Goal: Check status: Check status

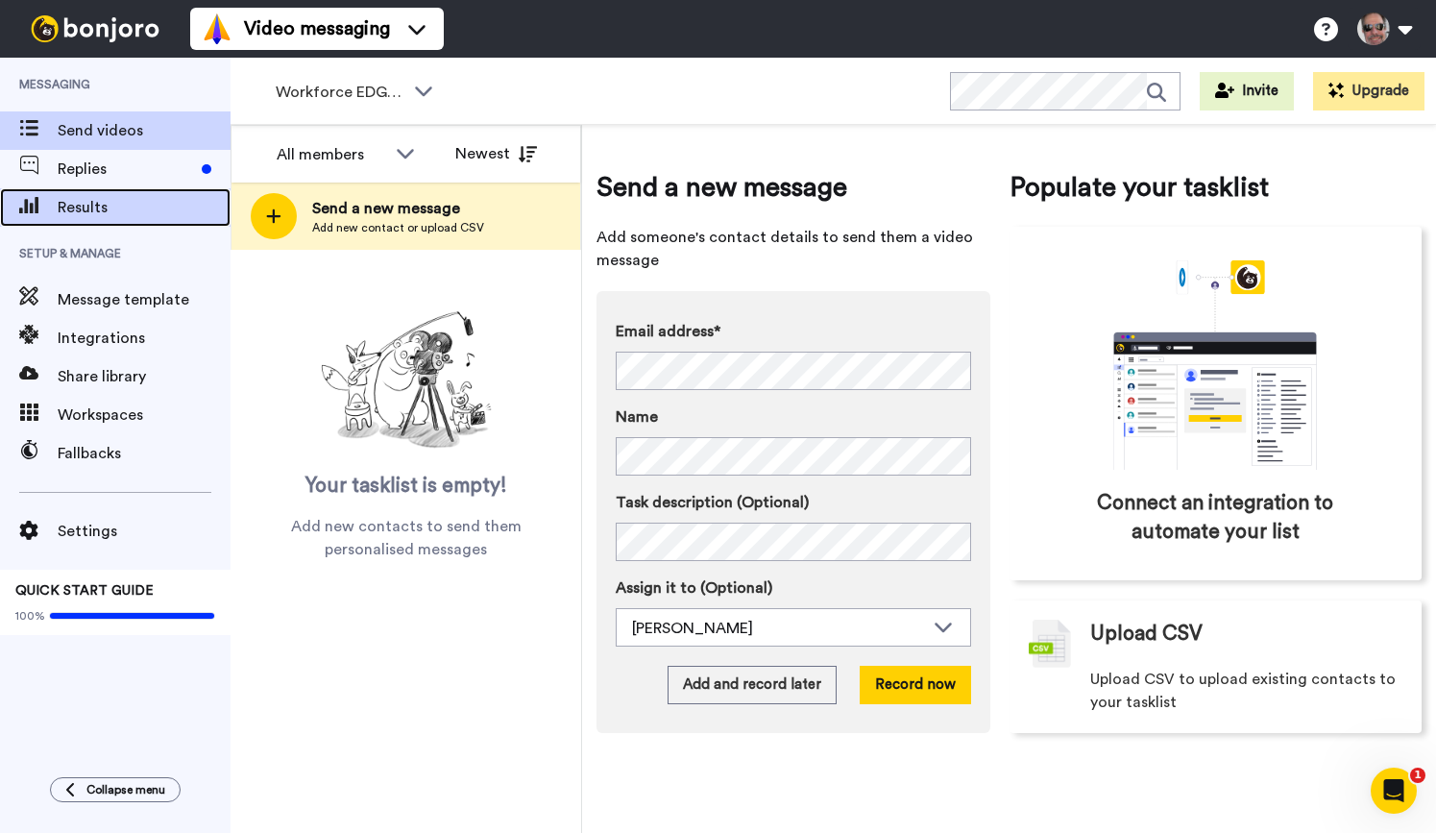
click at [94, 209] on span "Results" at bounding box center [144, 207] width 173 height 23
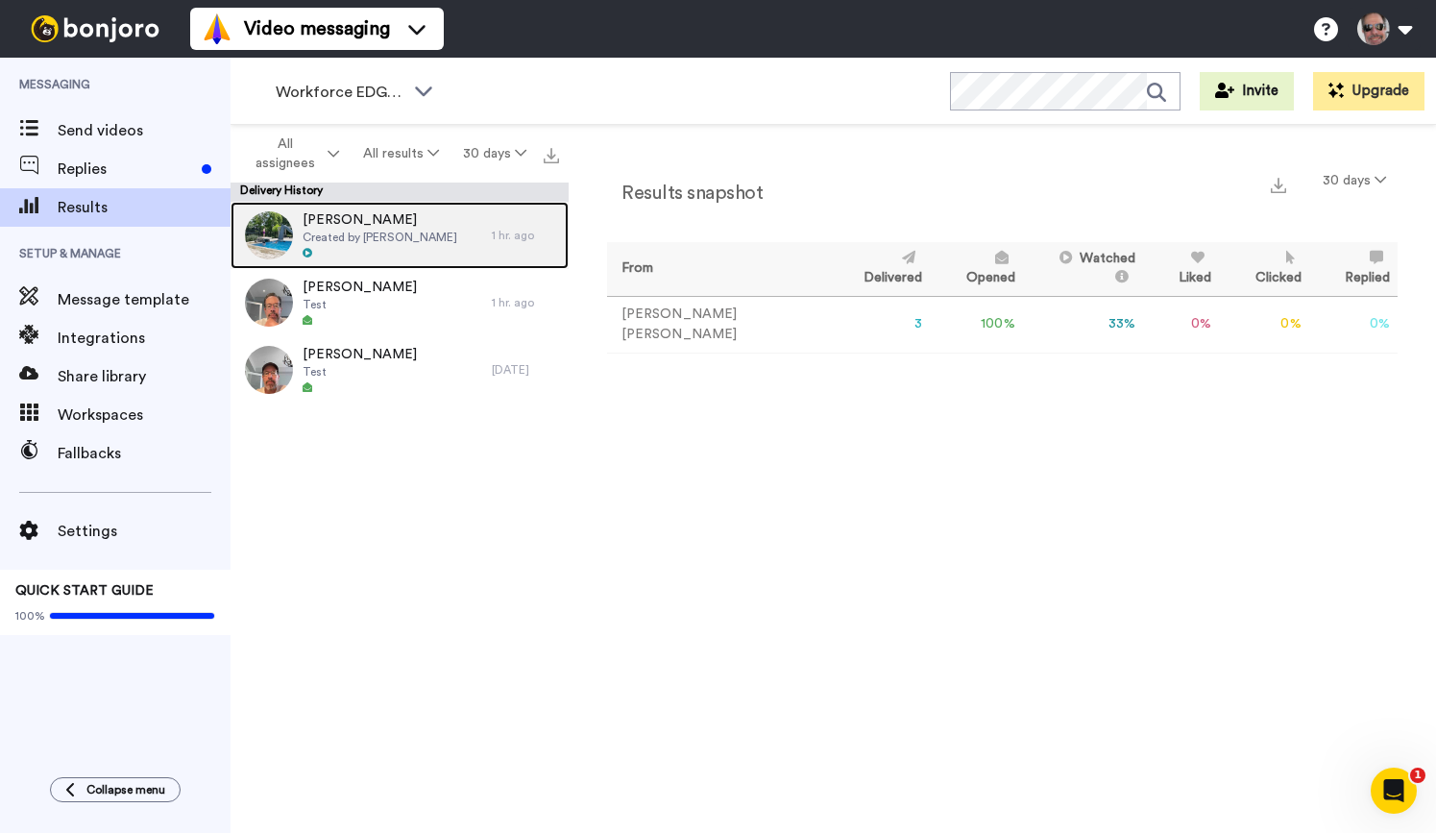
click at [369, 244] on span "Created by [PERSON_NAME]" at bounding box center [379, 237] width 155 height 15
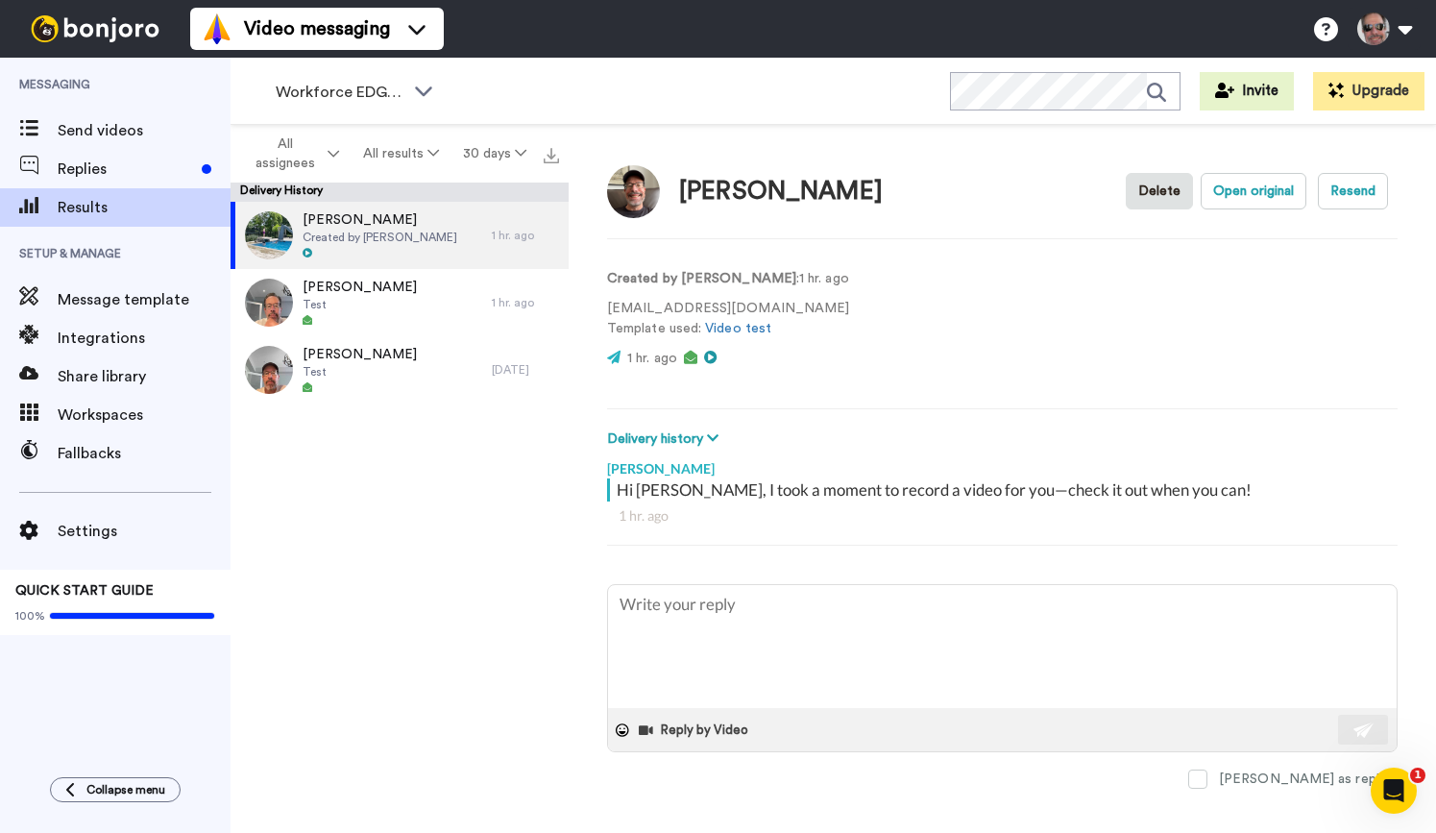
scroll to position [2, 0]
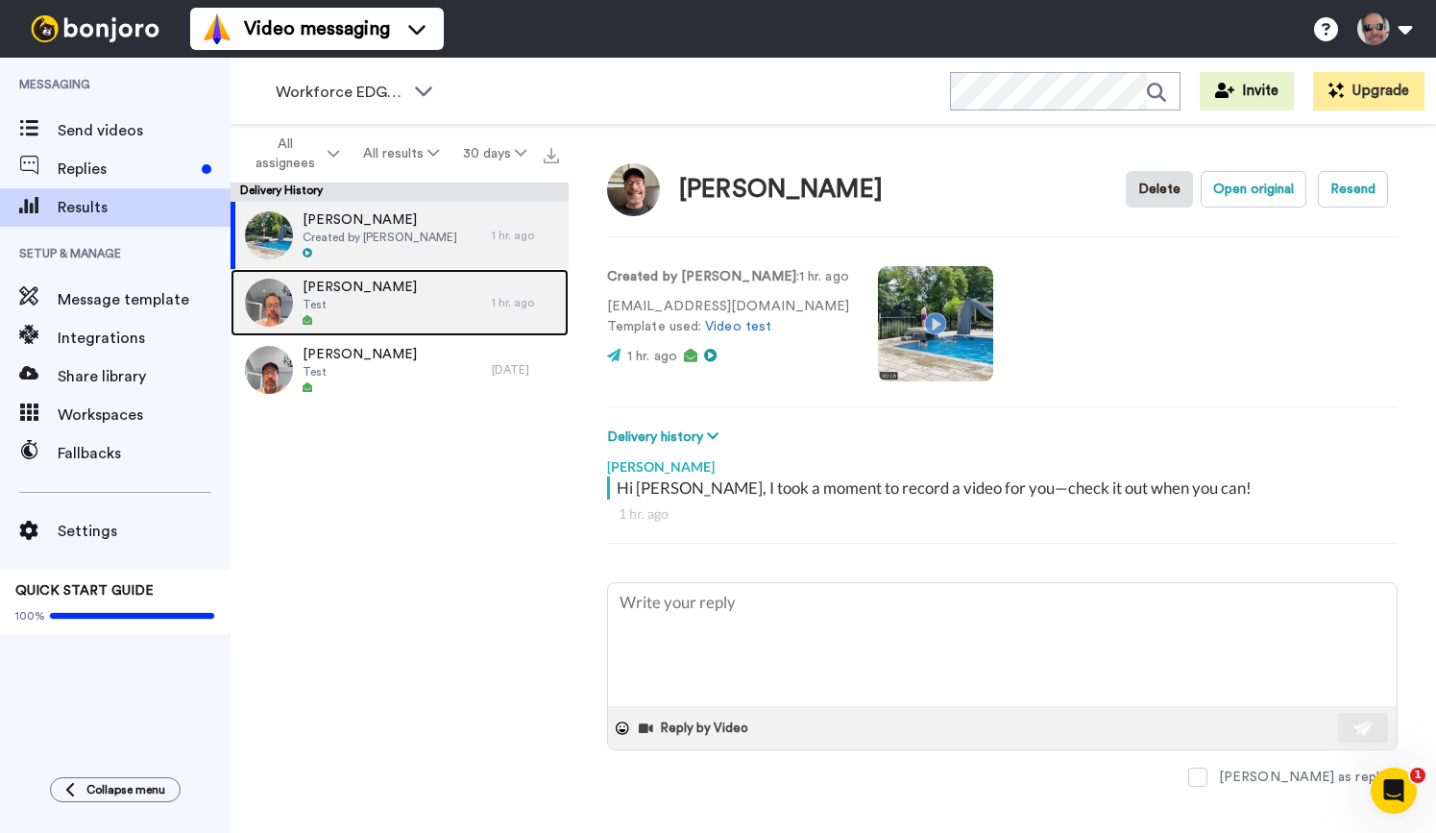
click at [417, 316] on div "[PERSON_NAME] Test" at bounding box center [360, 302] width 261 height 67
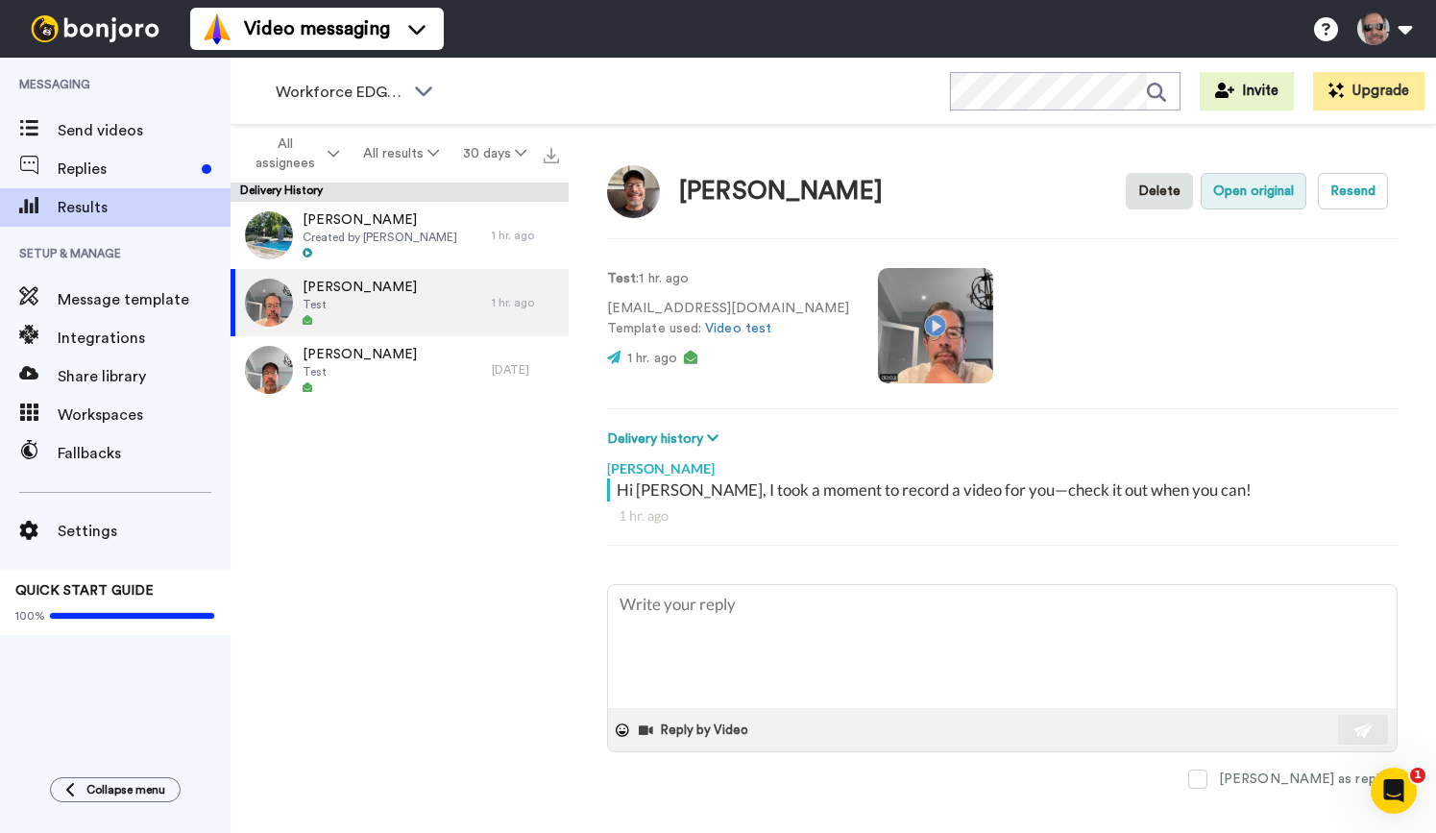
click at [1255, 199] on button "Open original" at bounding box center [1253, 191] width 106 height 36
type textarea "x"
